Goal: Transaction & Acquisition: Purchase product/service

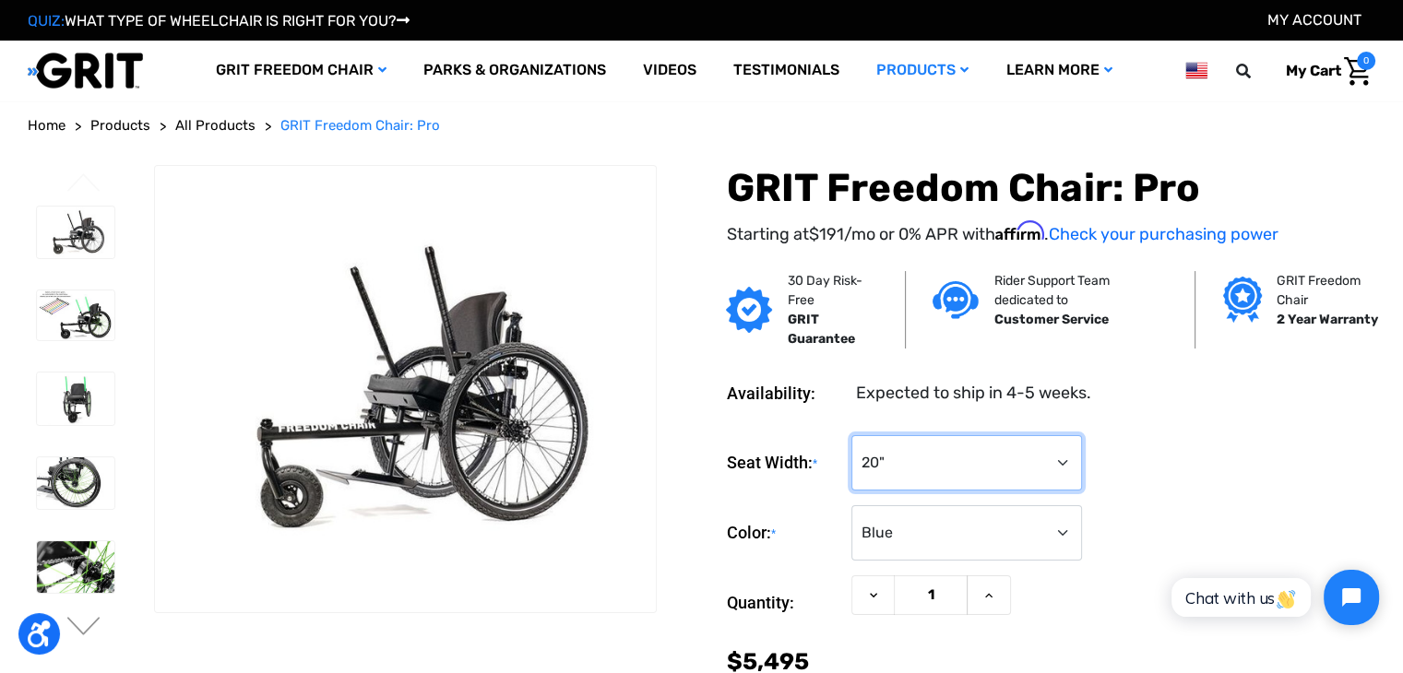
click at [891, 458] on select "Choose Options 16" 18" 20"" at bounding box center [966, 462] width 231 height 55
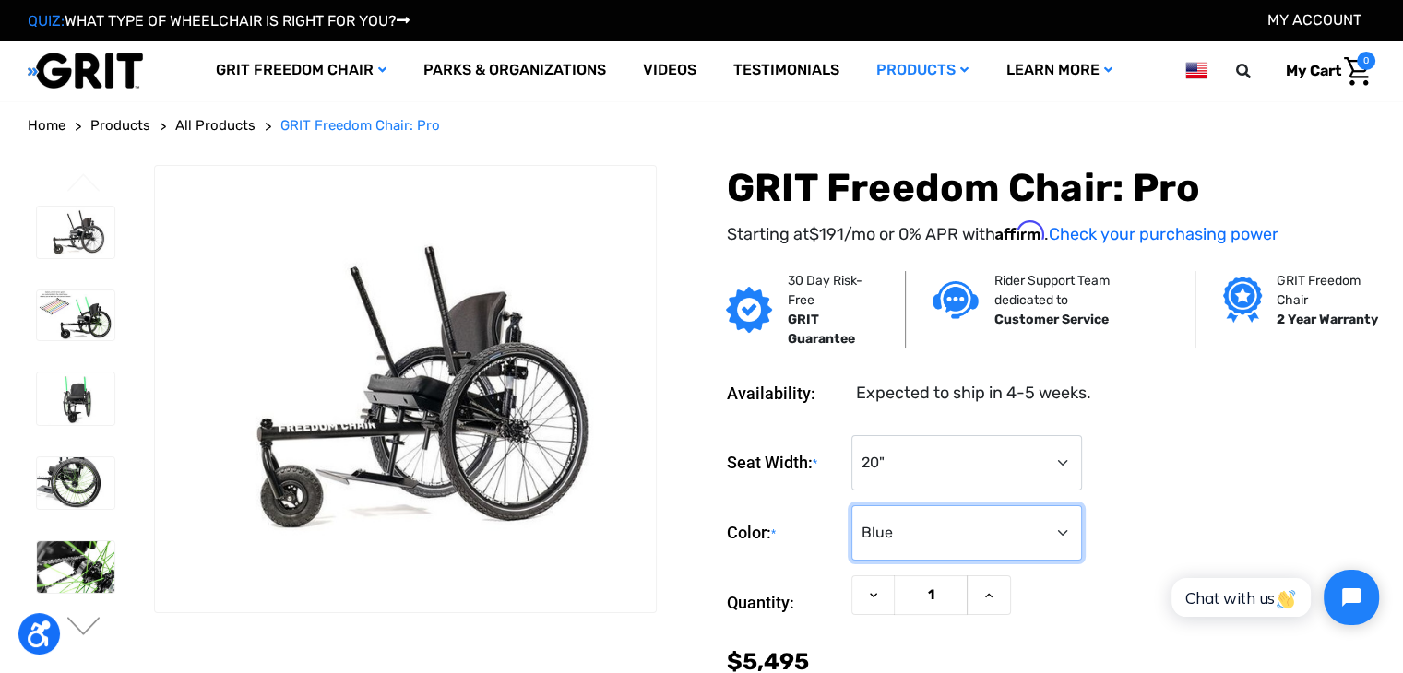
click at [907, 512] on select "Choose Options Black Blue Green Orange Pink Purple Red White Yellow" at bounding box center [966, 532] width 231 height 55
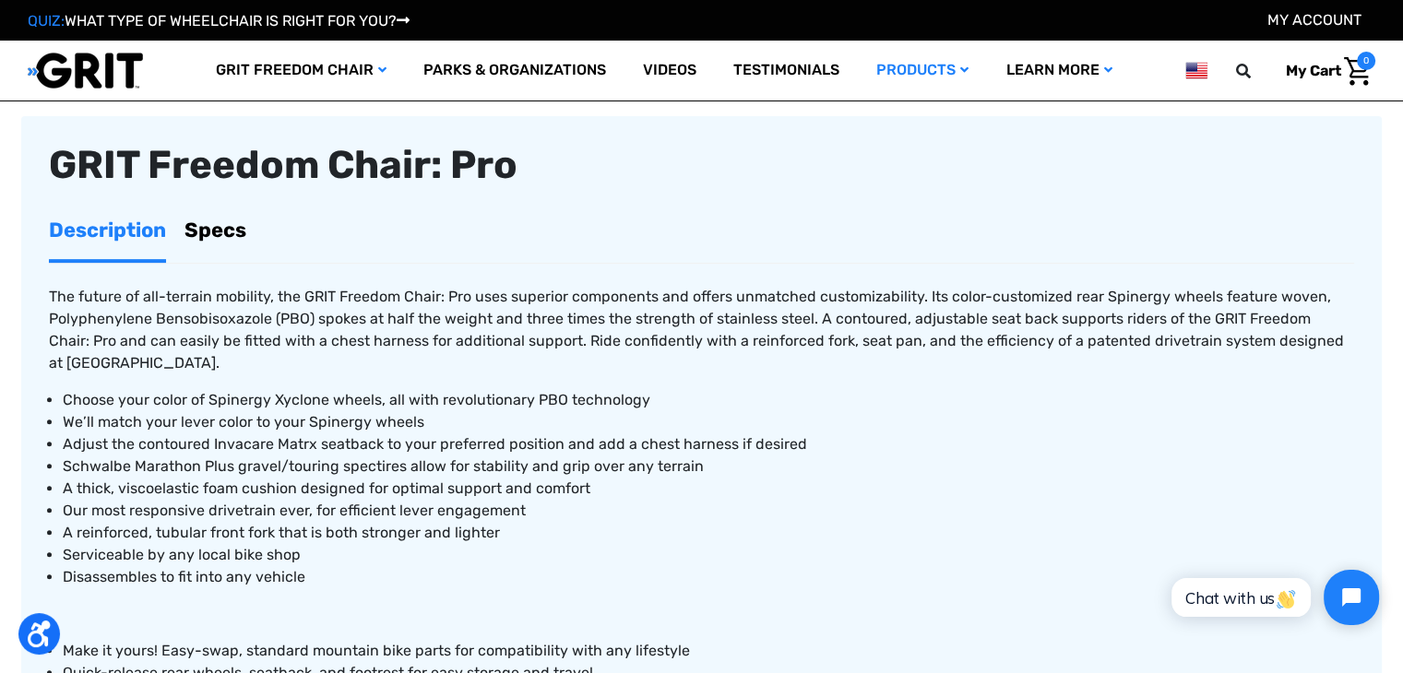
scroll to position [687, 0]
